Goal: Obtain resource: Obtain resource

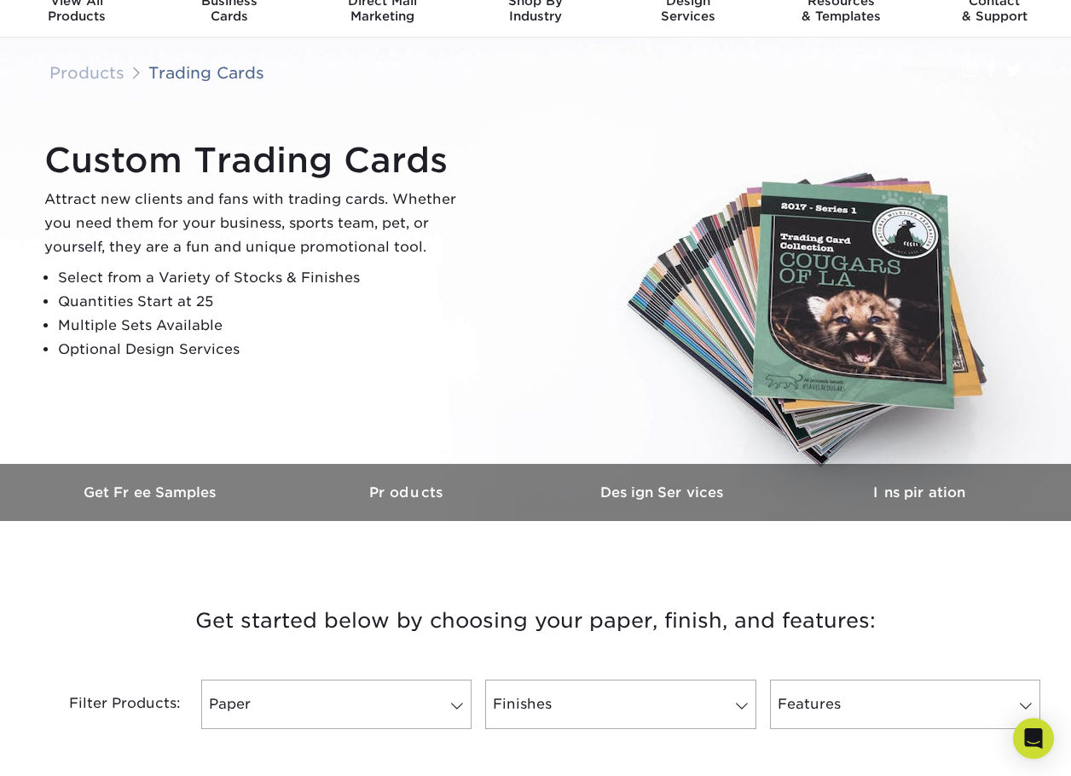
scroll to position [171, 0]
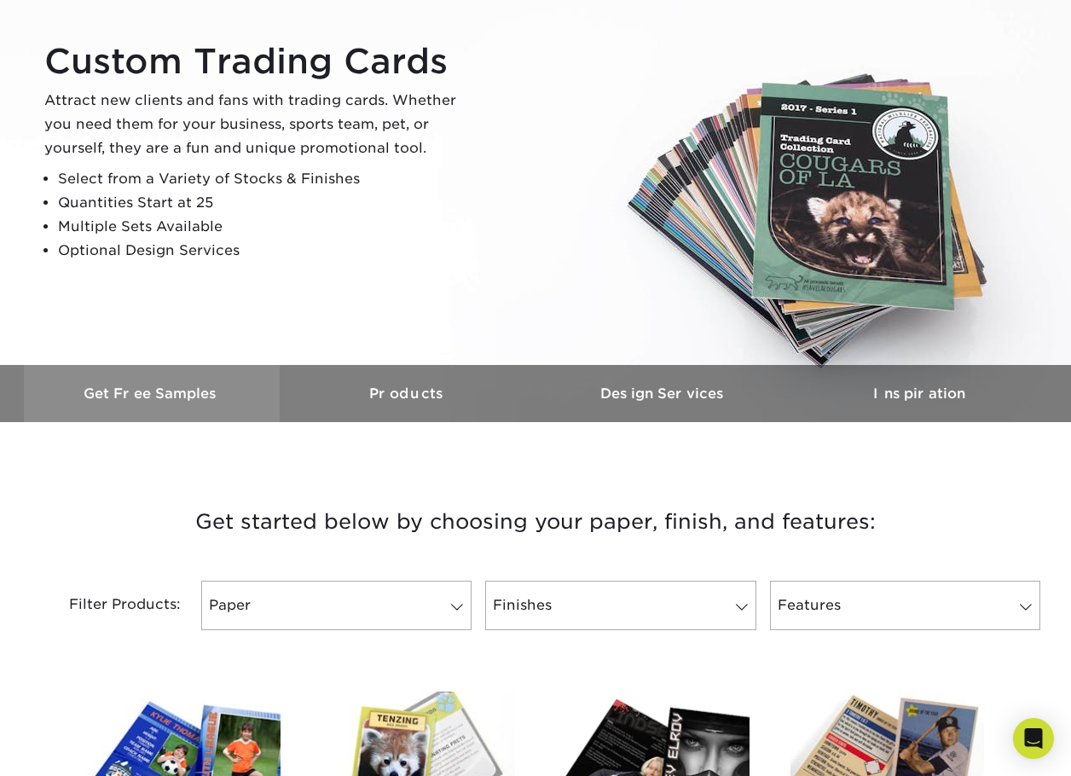
click at [157, 393] on h3 "Get Free Samples" at bounding box center [152, 394] width 256 height 16
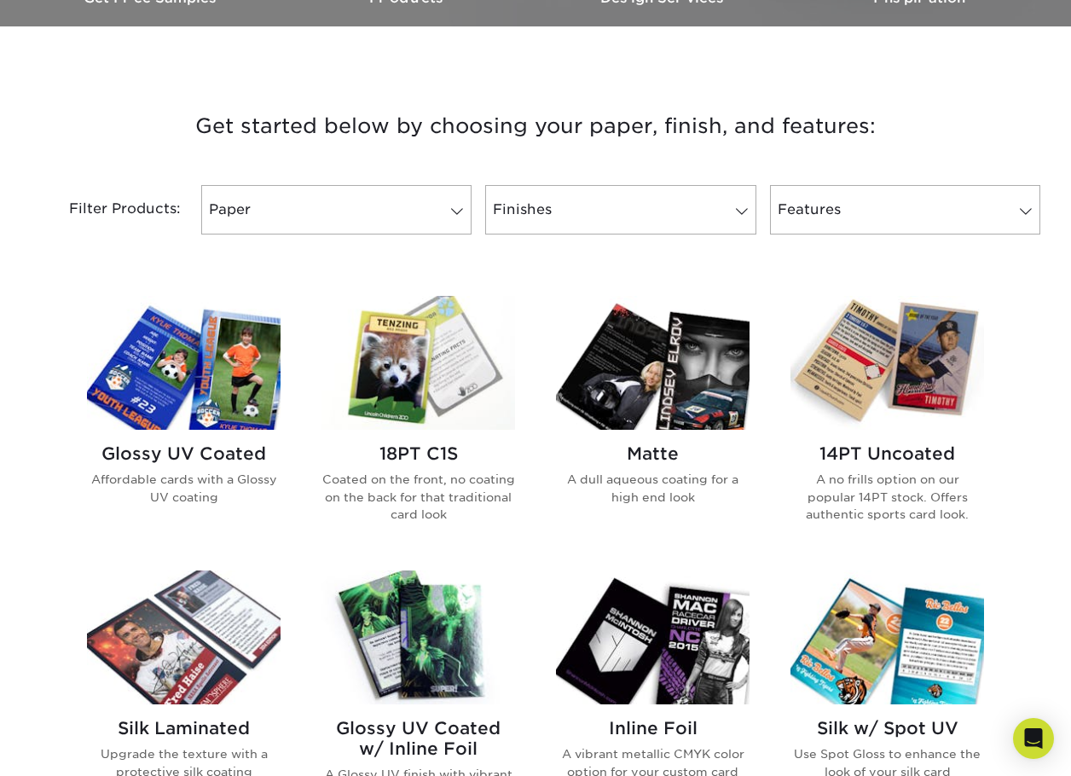
scroll to position [597, 0]
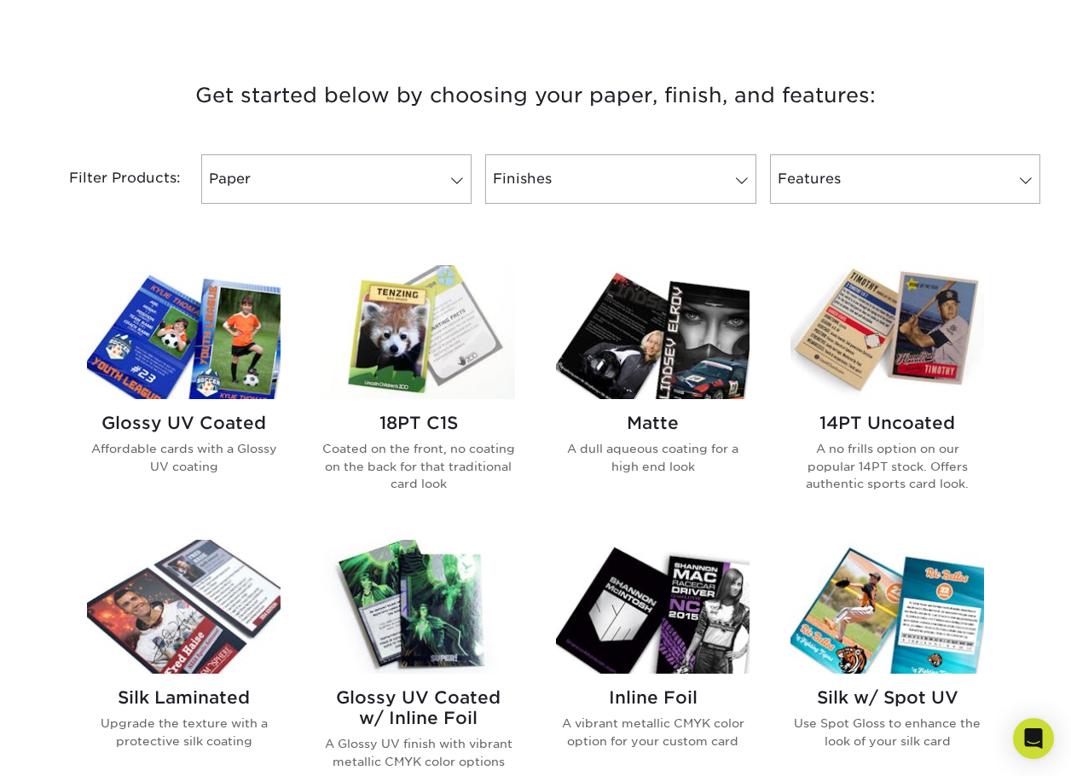
click at [420, 424] on h2 "18PT C1S" at bounding box center [419, 423] width 194 height 20
